Goal: Task Accomplishment & Management: Manage account settings

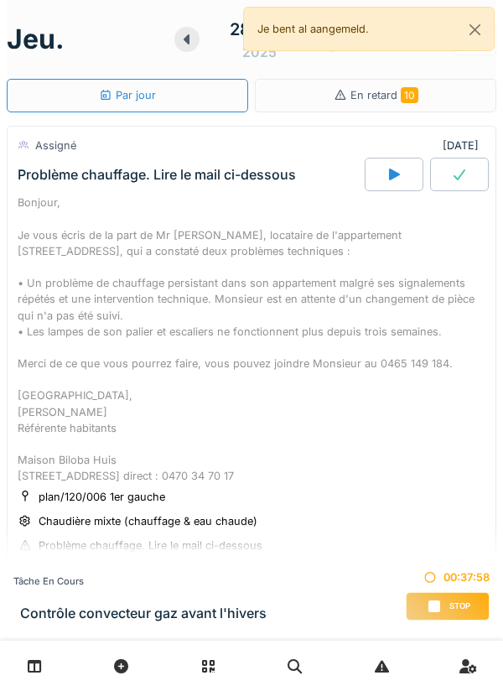
click at [427, 595] on div "Stop" at bounding box center [448, 606] width 84 height 29
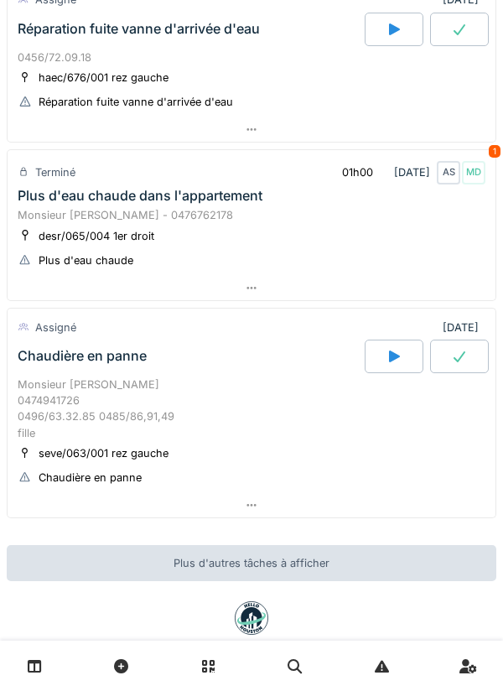
scroll to position [1357, 0]
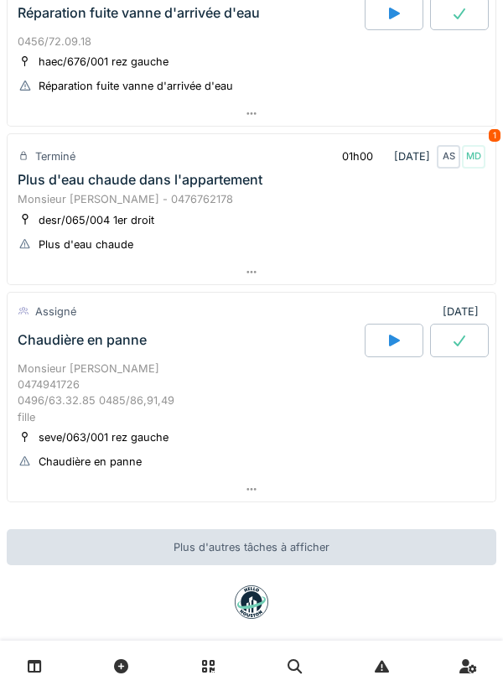
click at [407, 284] on div at bounding box center [252, 272] width 488 height 24
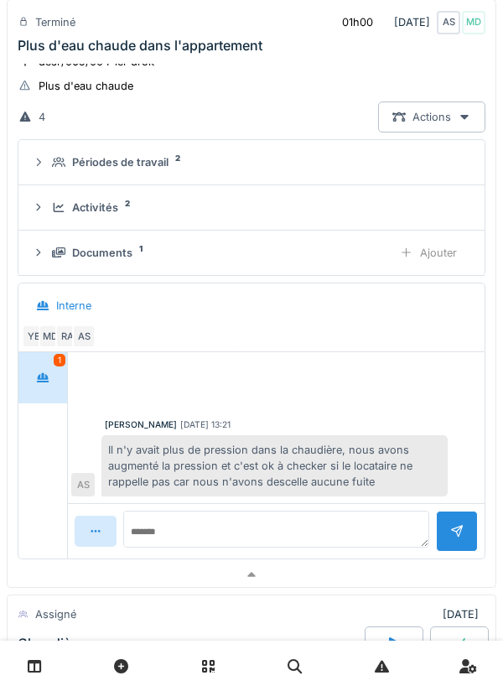
scroll to position [1526, 0]
click at [96, 215] on div "Activités" at bounding box center [95, 207] width 46 height 16
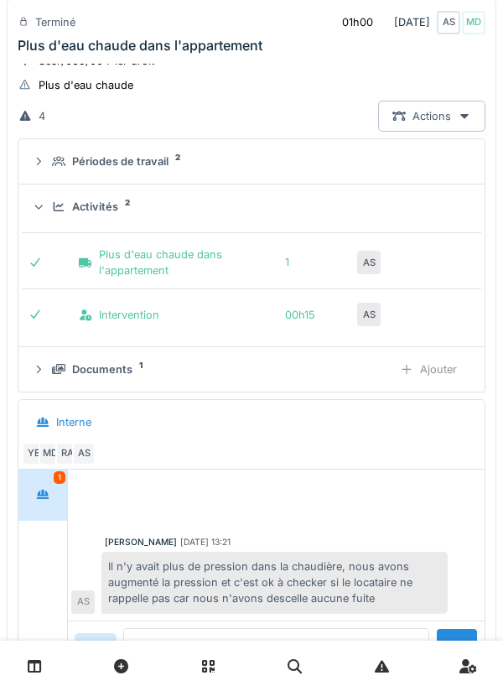
click at [90, 222] on summary "Activités 2" at bounding box center [251, 206] width 453 height 31
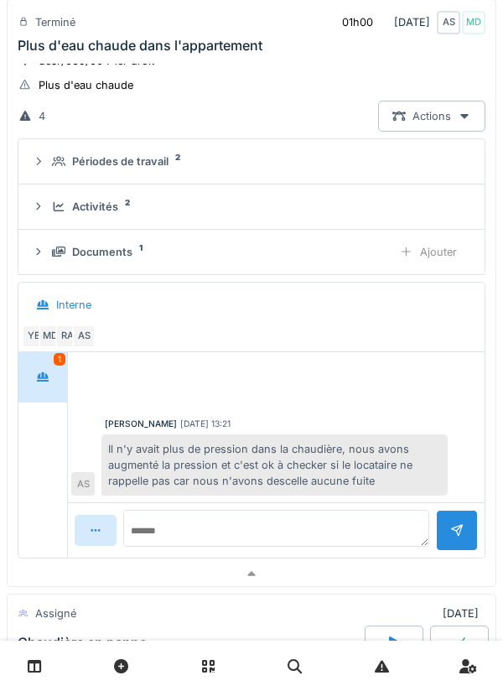
click at [96, 177] on summary "Périodes de travail 2" at bounding box center [251, 161] width 453 height 31
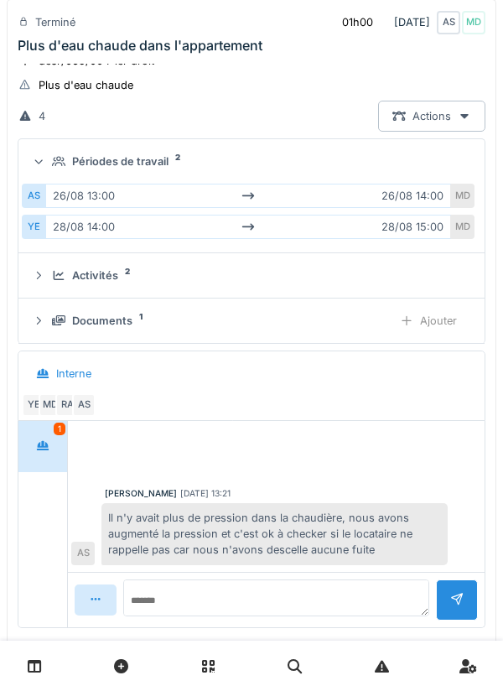
click at [81, 177] on summary "Périodes de travail 2" at bounding box center [251, 161] width 453 height 31
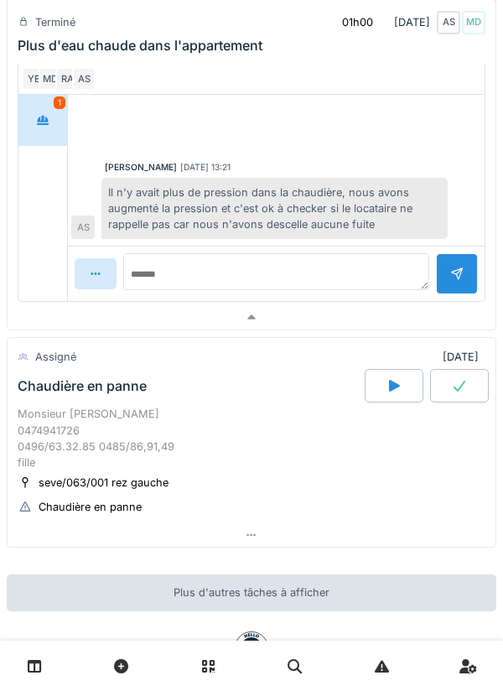
click at [377, 330] on div at bounding box center [252, 317] width 488 height 24
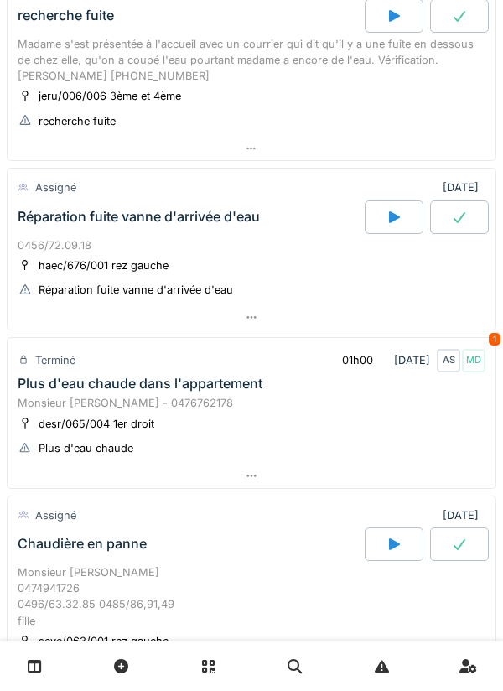
scroll to position [1144, 0]
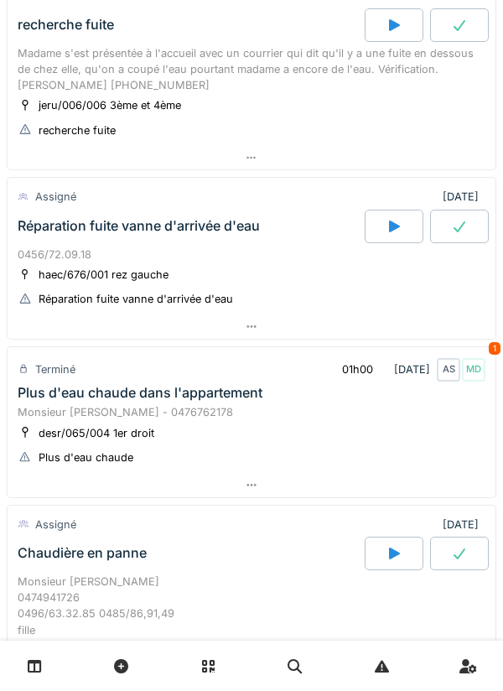
click at [370, 497] on div at bounding box center [252, 485] width 488 height 24
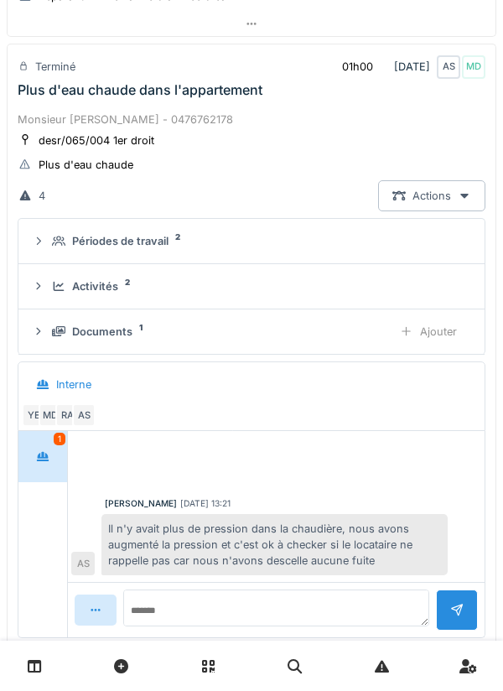
scroll to position [1456, 0]
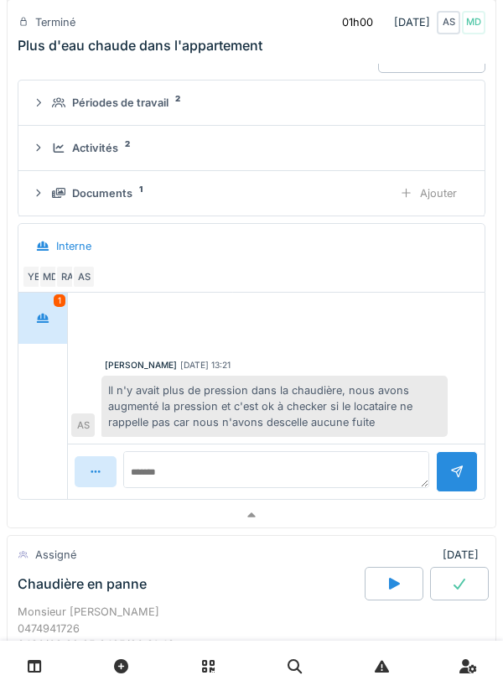
click at [281, 528] on div at bounding box center [252, 515] width 488 height 24
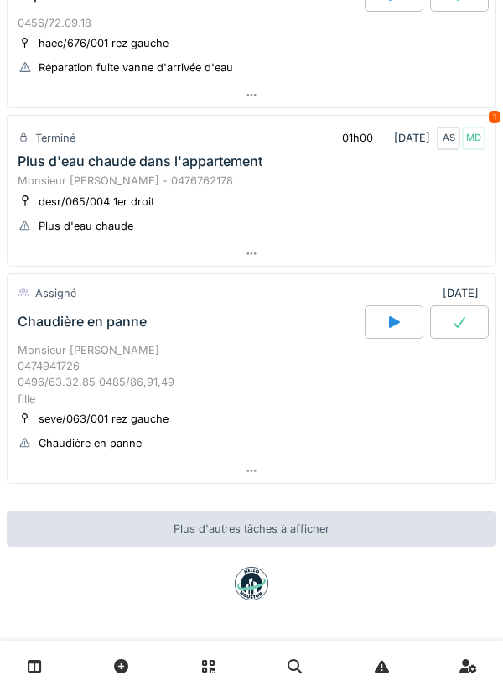
scroll to position [1408, 0]
click at [330, 464] on div at bounding box center [252, 471] width 488 height 24
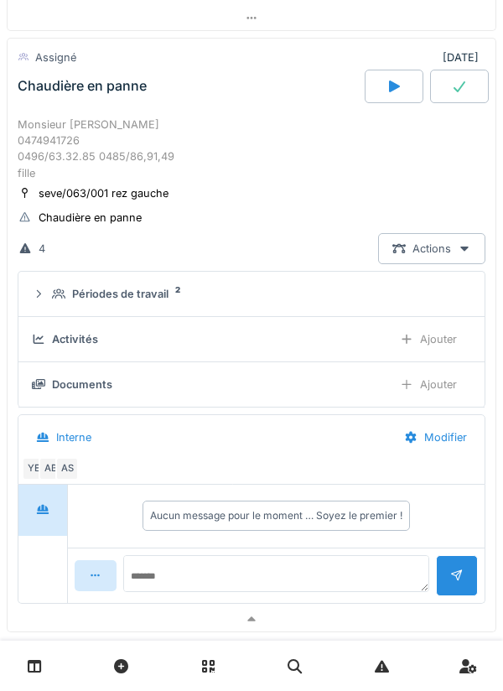
scroll to position [1614, 0]
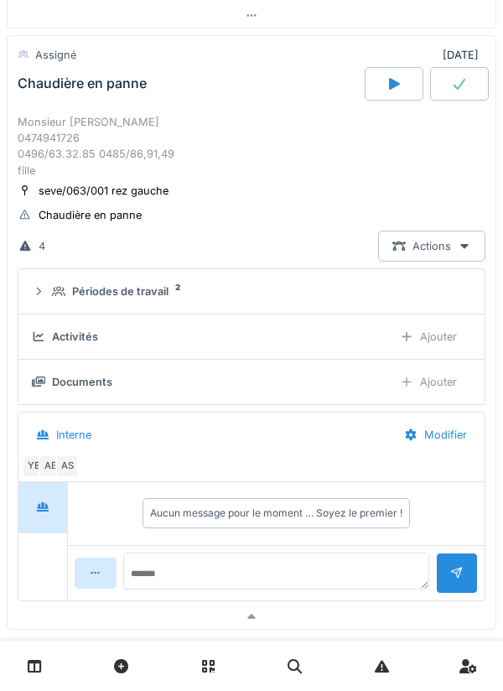
click at [312, 352] on div "Activités Ajouter" at bounding box center [251, 336] width 439 height 31
click at [348, 307] on summary "Périodes de travail 2" at bounding box center [251, 291] width 453 height 31
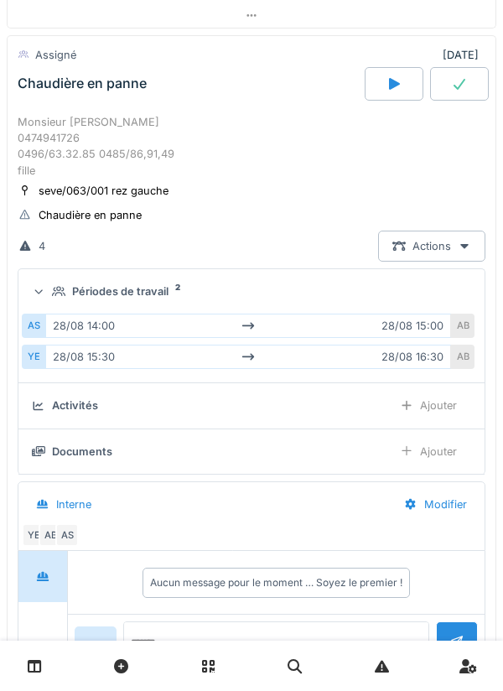
click at [351, 299] on div "Périodes de travail 2" at bounding box center [258, 291] width 413 height 16
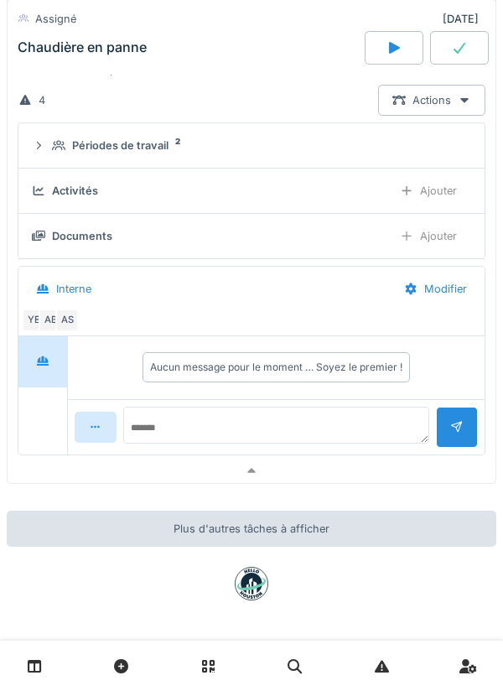
click at [337, 466] on div at bounding box center [252, 471] width 488 height 24
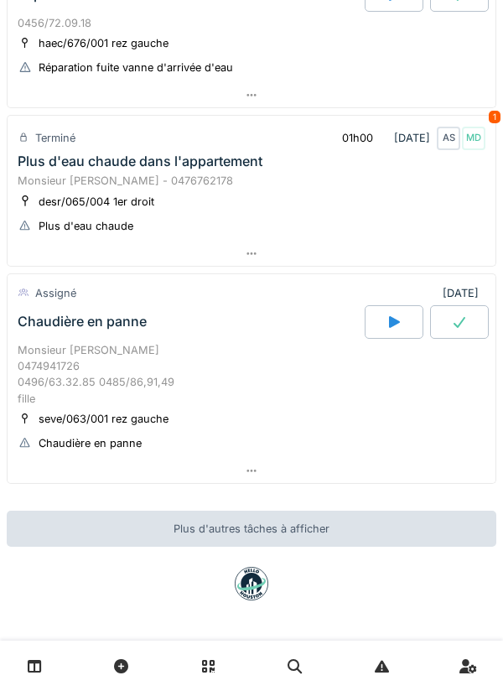
scroll to position [1408, 0]
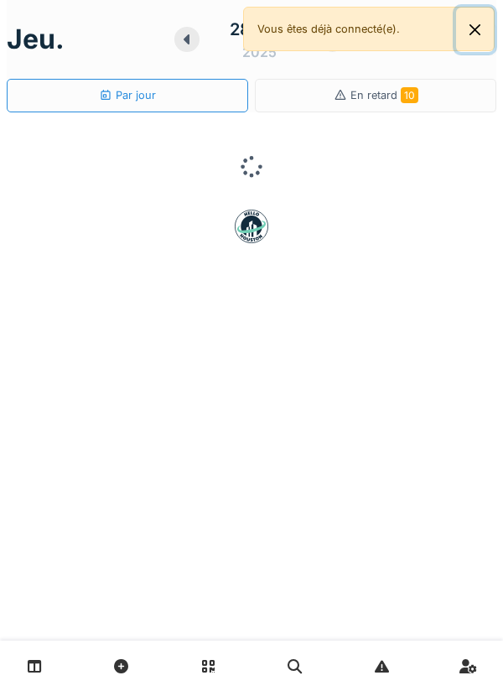
click at [481, 34] on button "Close" at bounding box center [475, 30] width 38 height 44
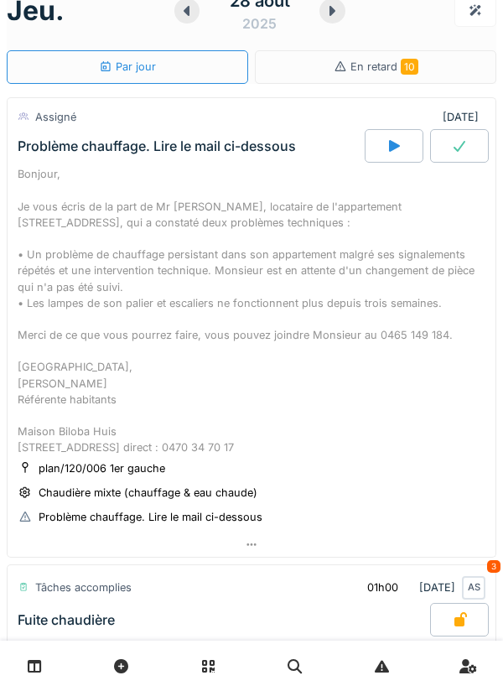
scroll to position [21, 0]
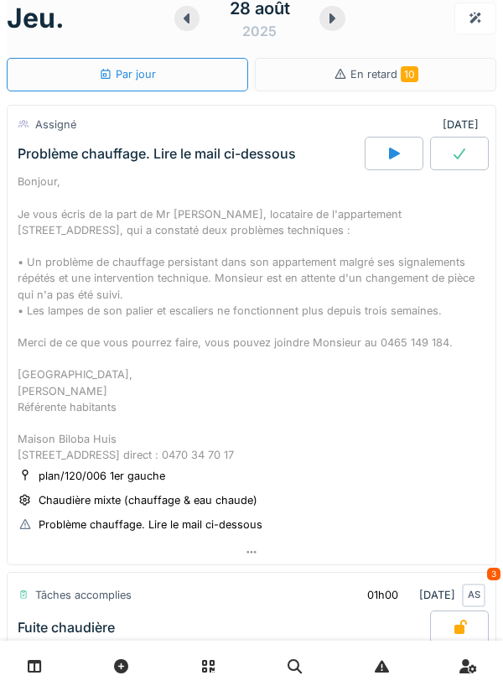
click at [340, 28] on div at bounding box center [333, 18] width 26 height 25
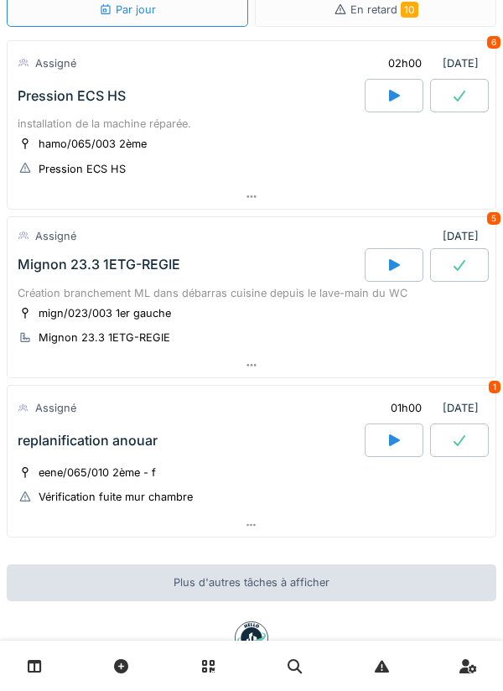
scroll to position [84, 0]
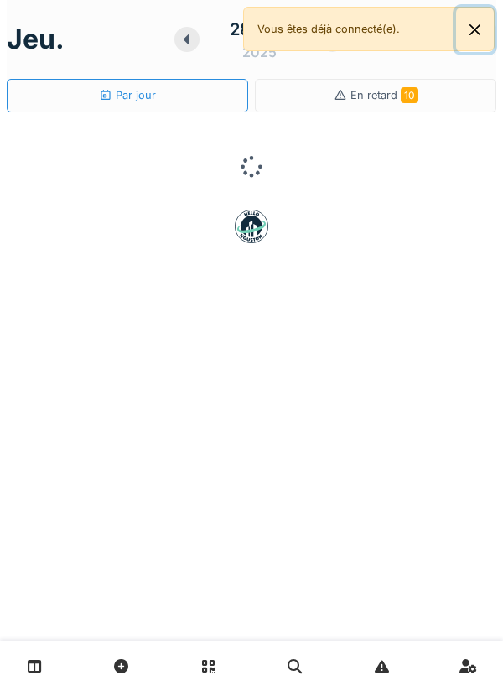
click at [481, 44] on button "Close" at bounding box center [475, 30] width 38 height 44
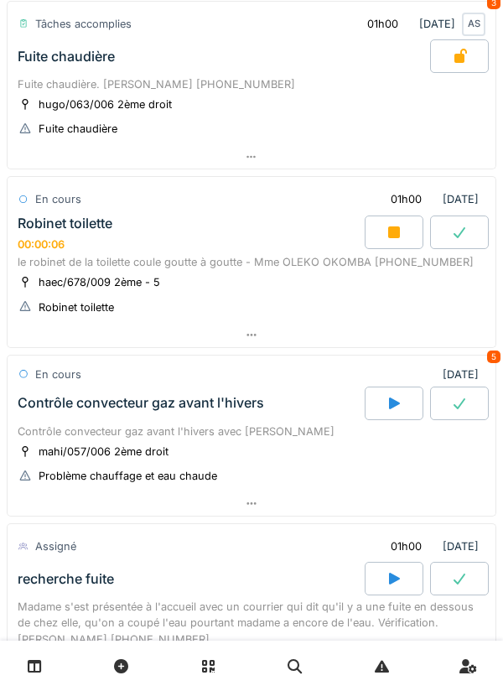
scroll to position [590, 0]
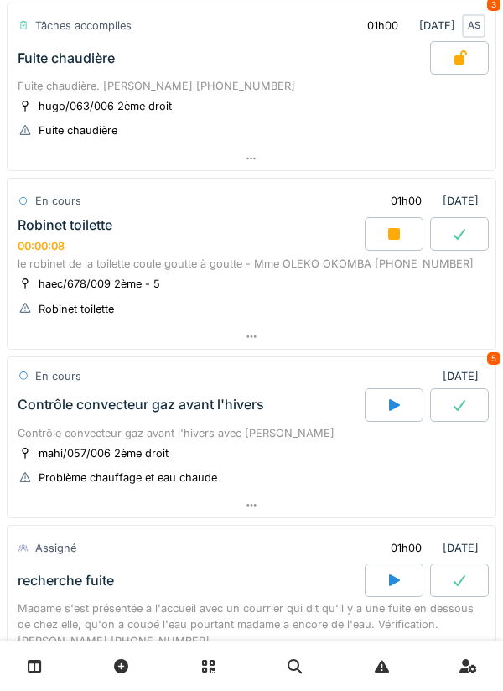
click at [345, 349] on div at bounding box center [252, 337] width 488 height 24
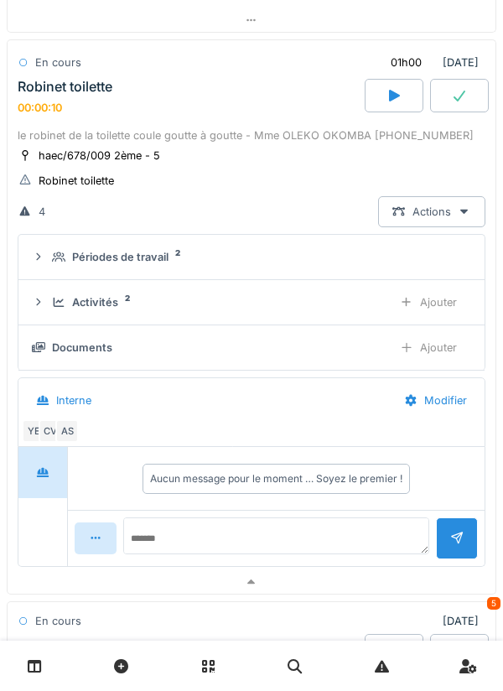
scroll to position [734, 0]
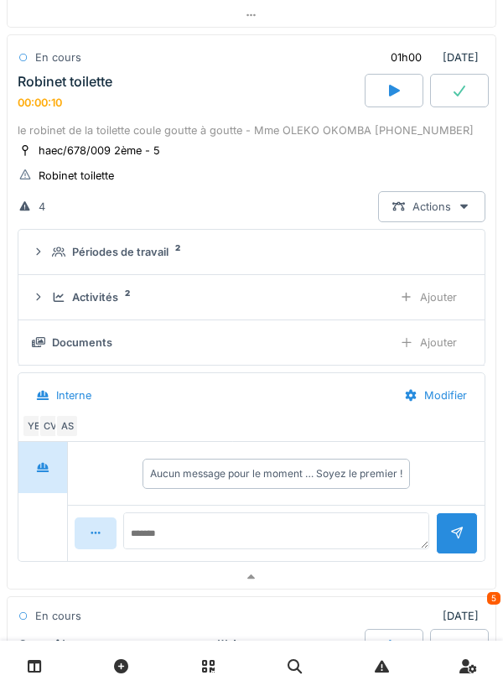
click at [334, 305] on div "Activités 2" at bounding box center [215, 297] width 327 height 16
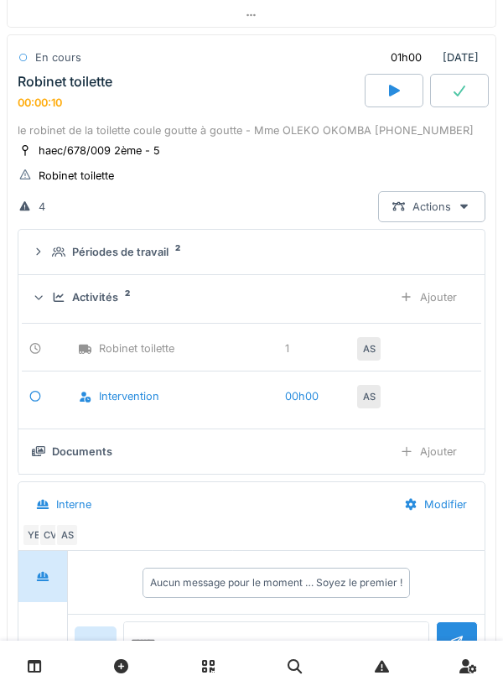
click at [345, 313] on div "Activités 2 Ajouter" at bounding box center [251, 297] width 439 height 31
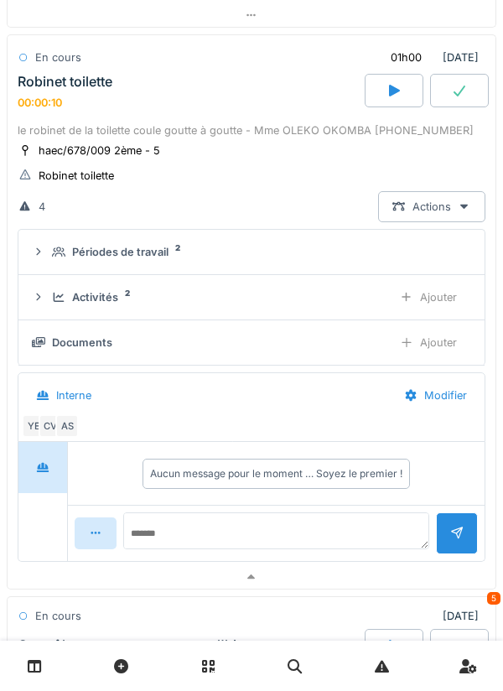
click at [390, 97] on icon at bounding box center [394, 90] width 17 height 13
click at [338, 313] on div "Activités 3 Ajouter" at bounding box center [251, 297] width 439 height 31
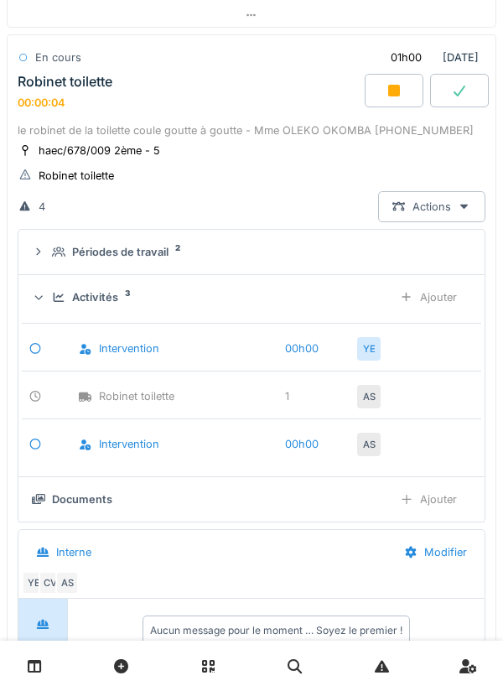
click at [343, 313] on div "Activités 3 Ajouter" at bounding box center [251, 297] width 439 height 31
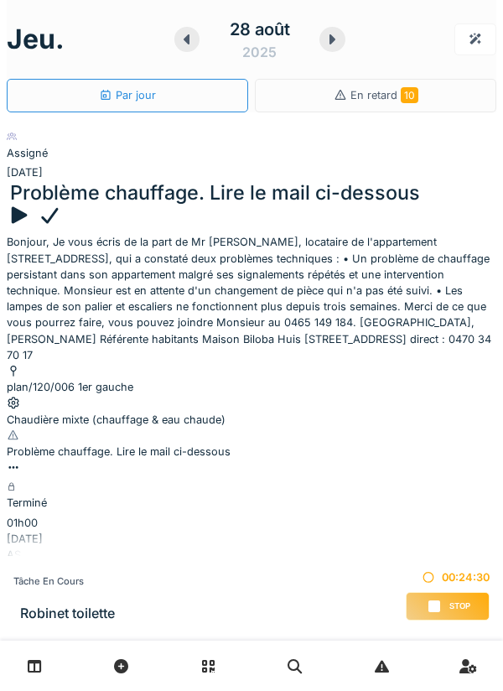
click at [442, 605] on icon at bounding box center [434, 606] width 17 height 13
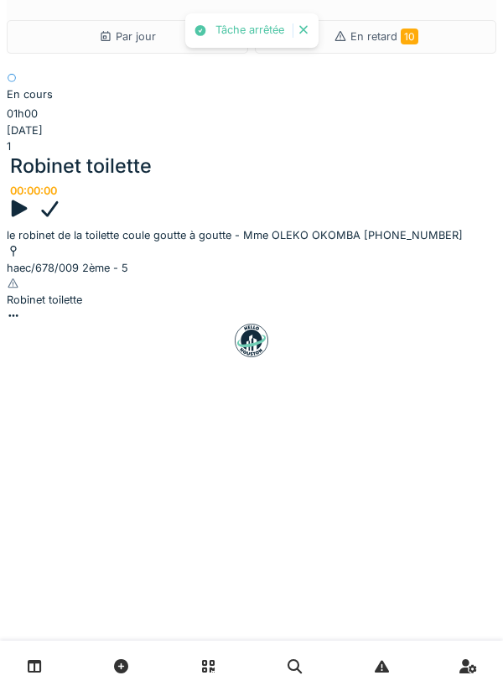
click at [420, 308] on div at bounding box center [252, 316] width 490 height 16
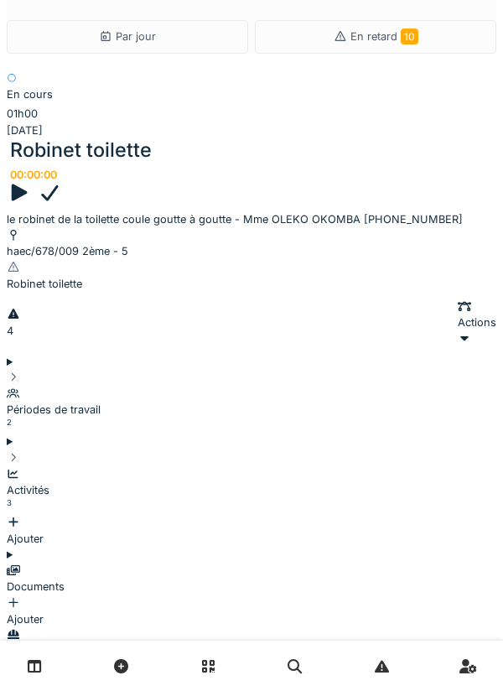
click at [319, 386] on div "Périodes de travail 2" at bounding box center [252, 410] width 490 height 49
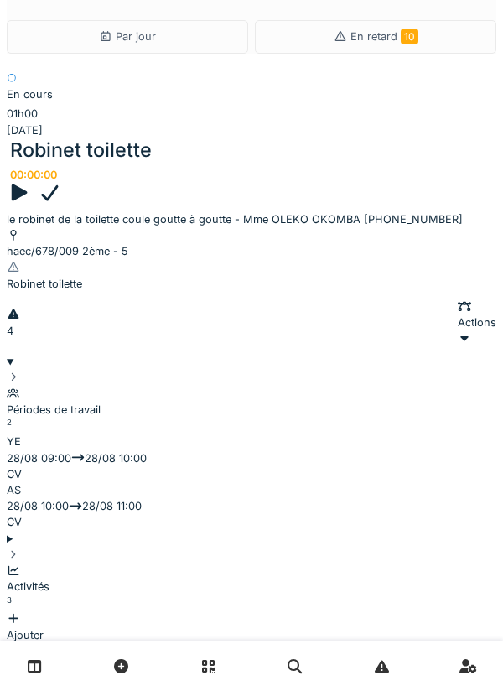
click at [340, 386] on div "Périodes de travail 2" at bounding box center [252, 410] width 490 height 49
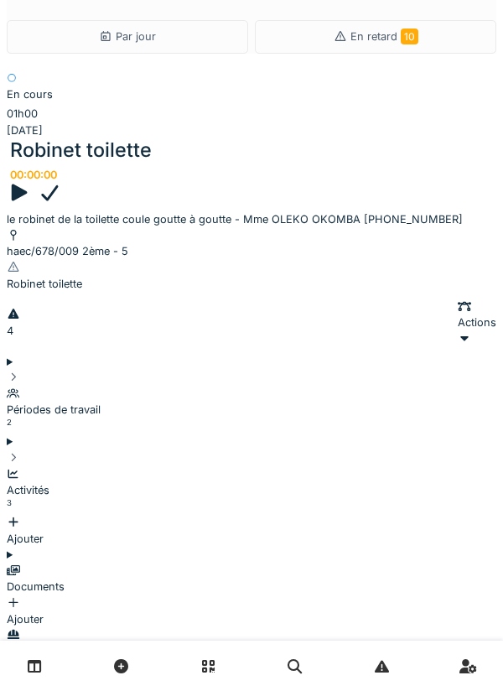
click at [328, 466] on div "Activités 3" at bounding box center [252, 490] width 490 height 49
click at [356, 450] on div "Activités 3 Ajouter" at bounding box center [252, 498] width 490 height 96
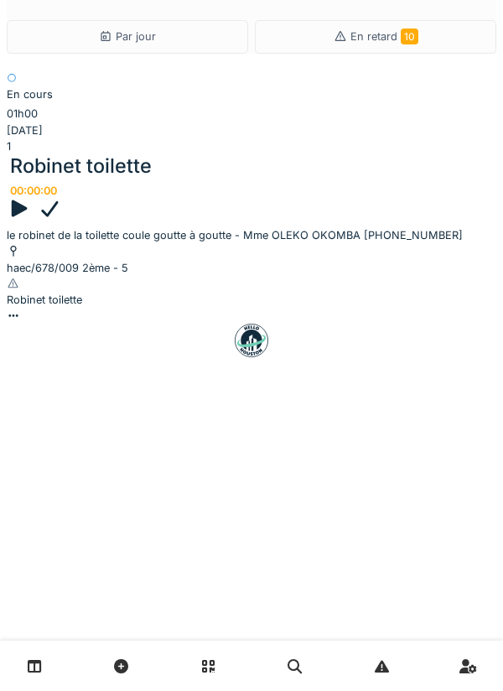
scroll to position [0, 0]
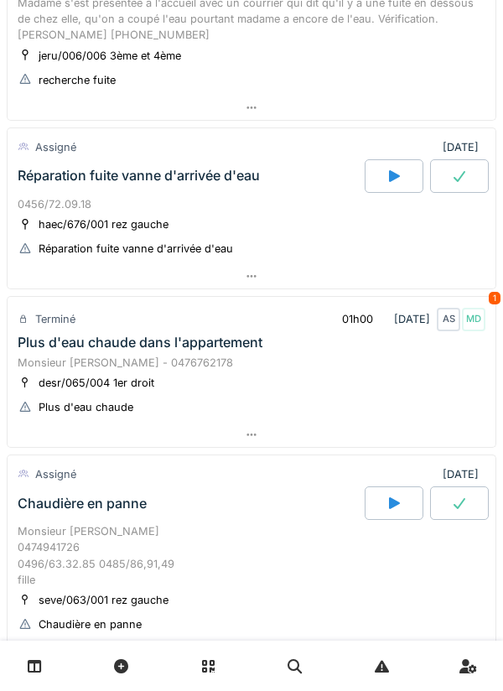
scroll to position [1175, 0]
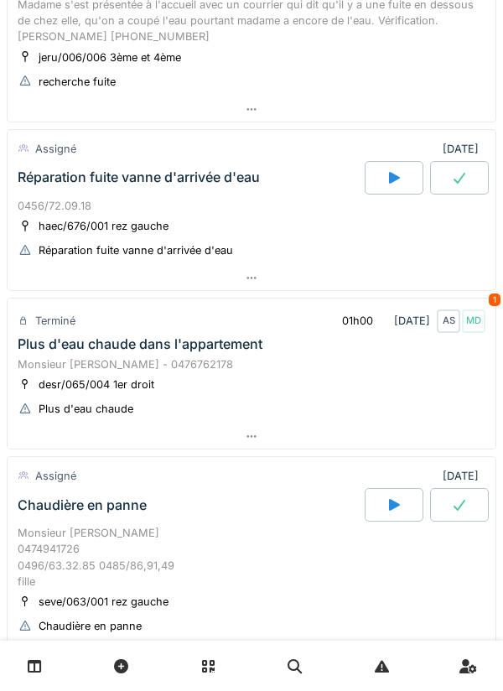
click at [410, 290] on div at bounding box center [252, 278] width 488 height 24
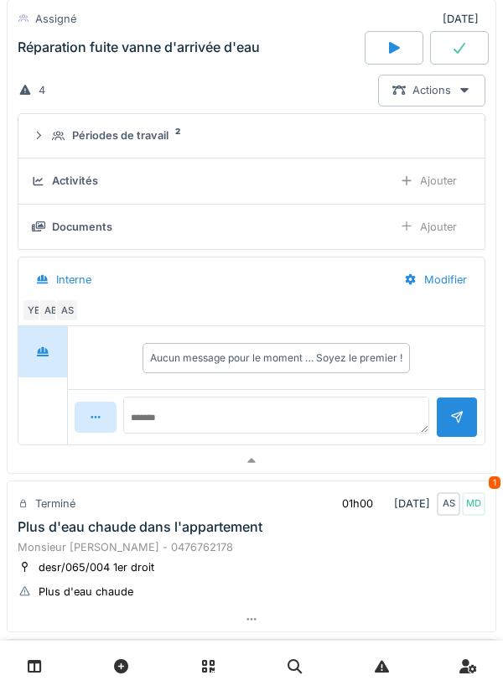
scroll to position [1380, 0]
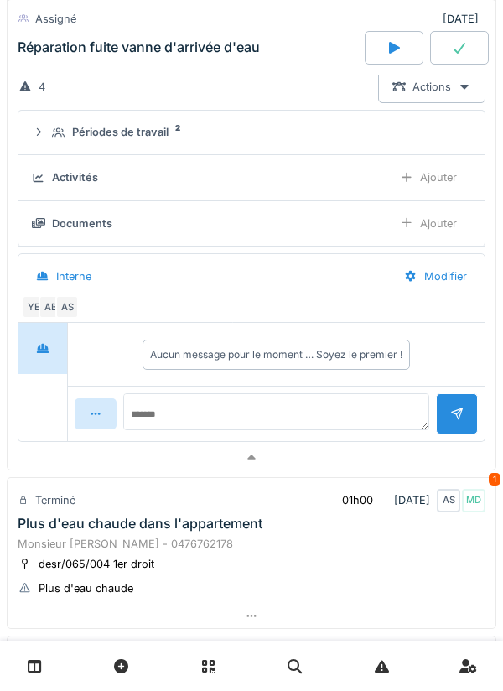
click at [366, 470] on div at bounding box center [252, 457] width 488 height 24
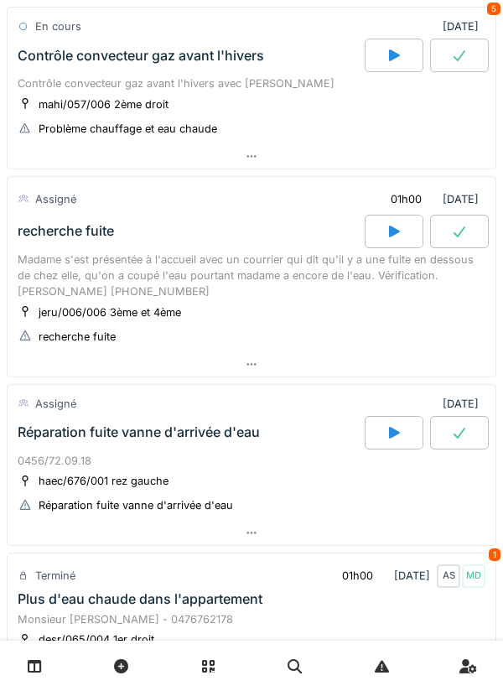
scroll to position [915, 0]
